Goal: Transaction & Acquisition: Purchase product/service

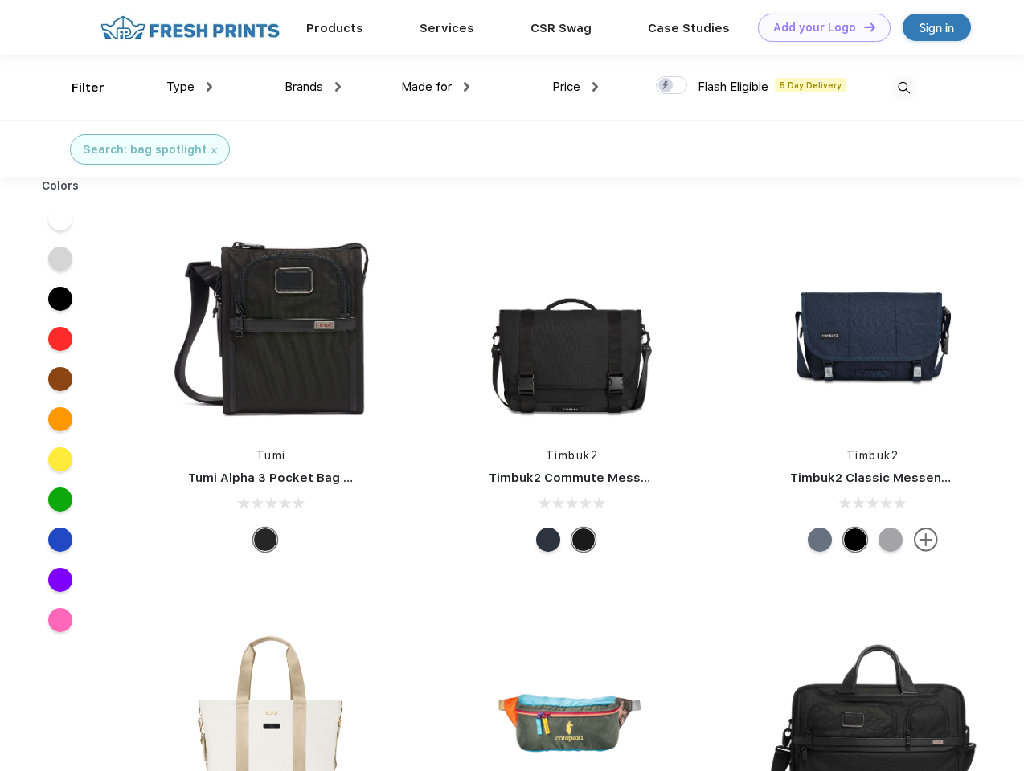
click at [818, 27] on link "Add your Logo Design Tool" at bounding box center [824, 28] width 133 height 28
click at [0, 0] on div "Design Tool" at bounding box center [0, 0] width 0 height 0
click at [862, 27] on link "Add your Logo Design Tool" at bounding box center [824, 28] width 133 height 28
click at [77, 88] on div "Filter" at bounding box center [88, 88] width 33 height 18
click at [190, 87] on span "Type" at bounding box center [180, 87] width 28 height 14
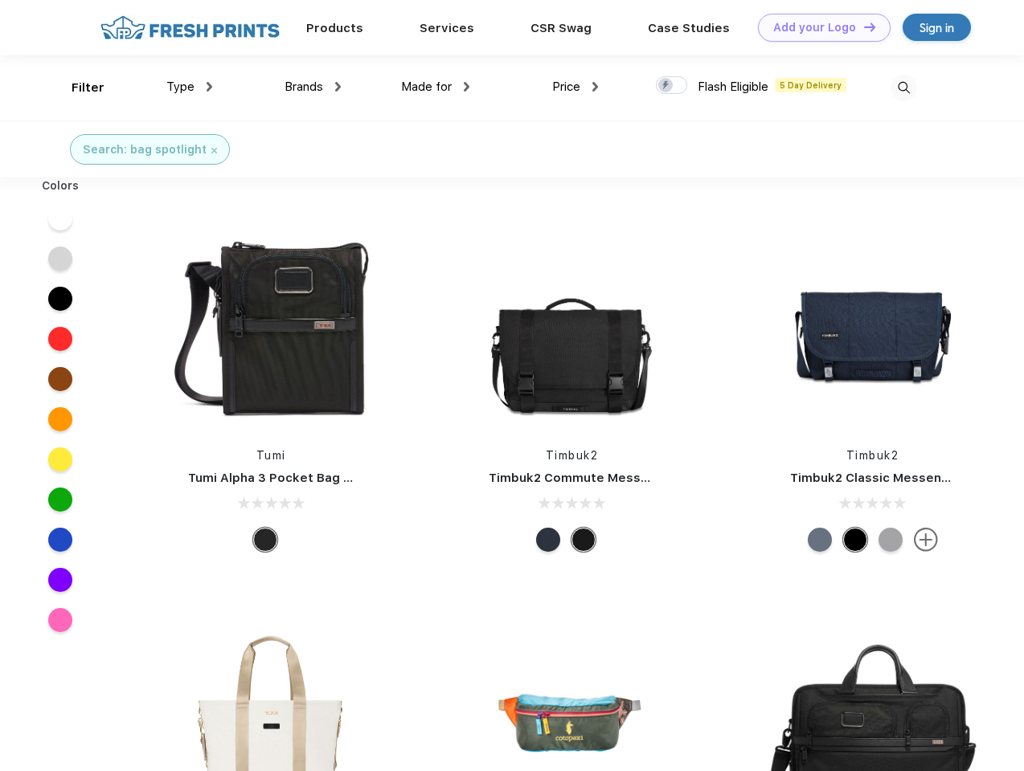
click at [313, 87] on span "Brands" at bounding box center [303, 87] width 39 height 14
click at [436, 87] on span "Made for" at bounding box center [426, 87] width 51 height 14
click at [575, 87] on span "Price" at bounding box center [566, 87] width 28 height 14
click at [672, 86] on div at bounding box center [671, 85] width 31 height 18
click at [666, 86] on input "checkbox" at bounding box center [661, 81] width 10 height 10
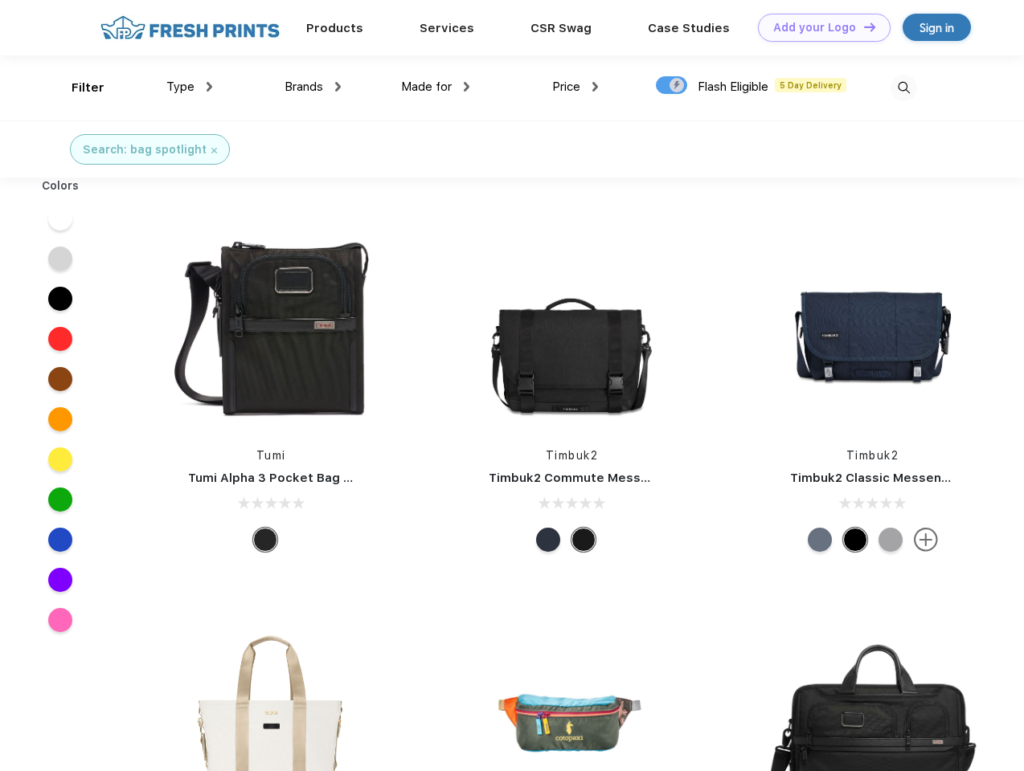
click at [903, 88] on img at bounding box center [903, 88] width 27 height 27
